Goal: Find specific page/section: Find specific page/section

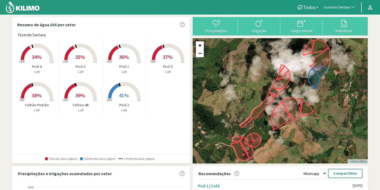
click at [334, 7] on span "Fazenda Santana" at bounding box center [336, 7] width 27 height 5
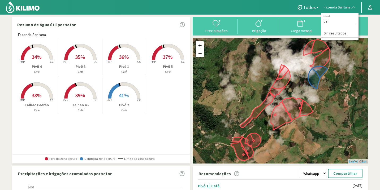
type input "b"
type input "faz"
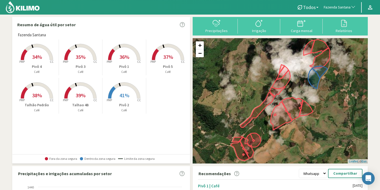
click at [329, 8] on span "Fazenda Santana" at bounding box center [336, 7] width 27 height 5
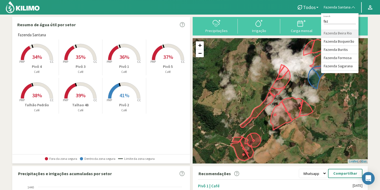
type input "faz"
click at [347, 34] on li "Fazenda Beira Rio" at bounding box center [339, 33] width 37 height 8
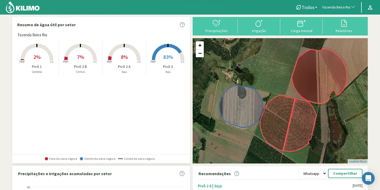
click at [170, 51] on rect at bounding box center [168, 60] width 42 height 42
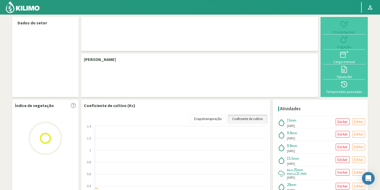
select select "104: Object"
select select "3: Object"
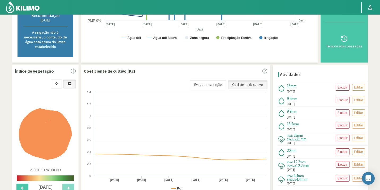
scroll to position [148, 0]
